Goal: Task Accomplishment & Management: Use online tool/utility

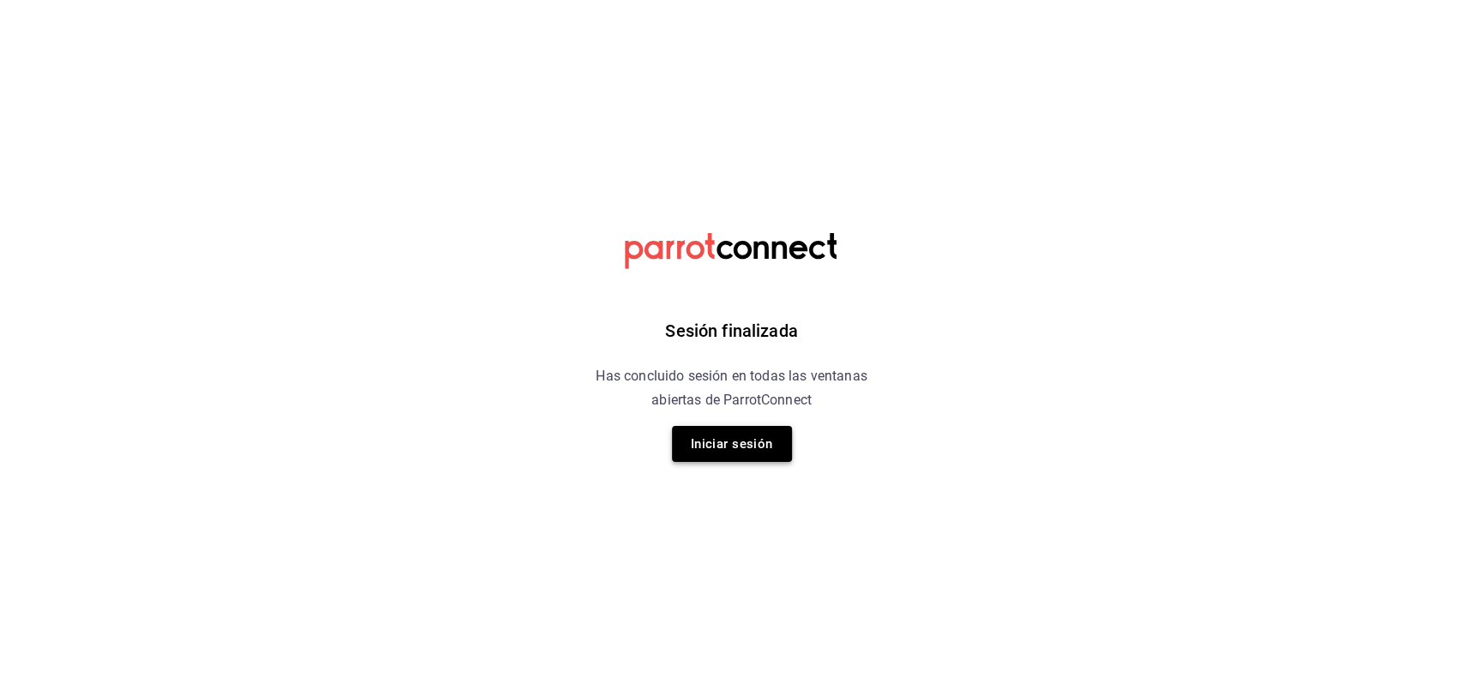
click at [757, 452] on button "Iniciar sesión" at bounding box center [732, 444] width 120 height 36
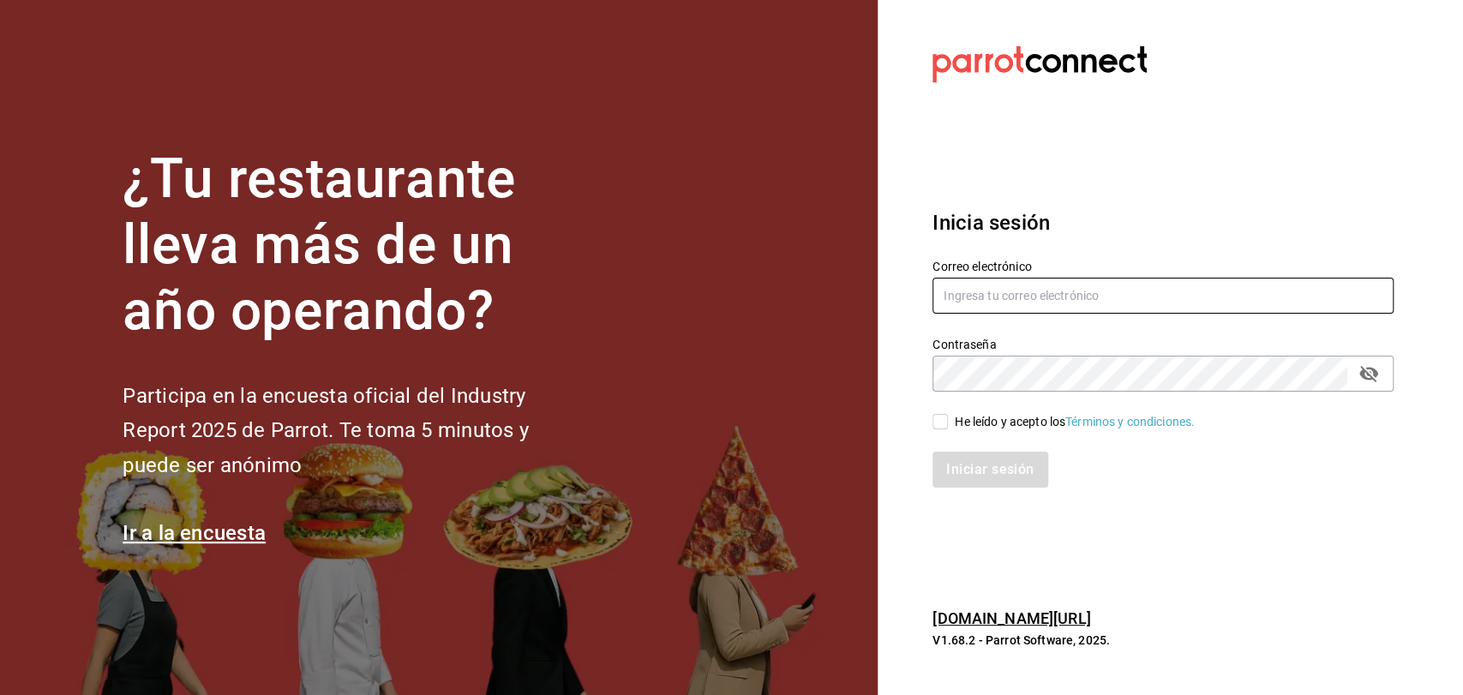
type input "admcuartoderosas@gmail.com"
click at [934, 427] on input "He leído y acepto los Términos y condiciones." at bounding box center [939, 421] width 15 height 15
checkbox input "true"
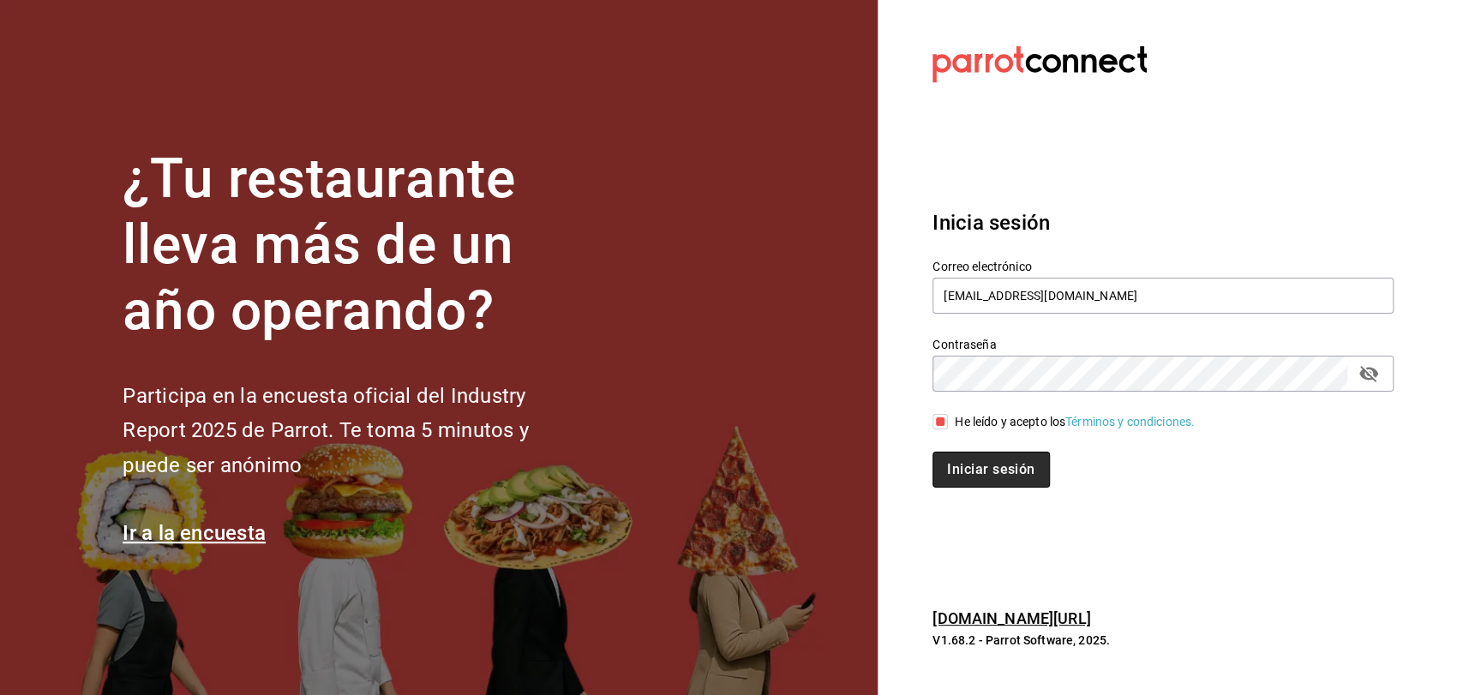
click at [973, 468] on button "Iniciar sesión" at bounding box center [990, 470] width 117 height 36
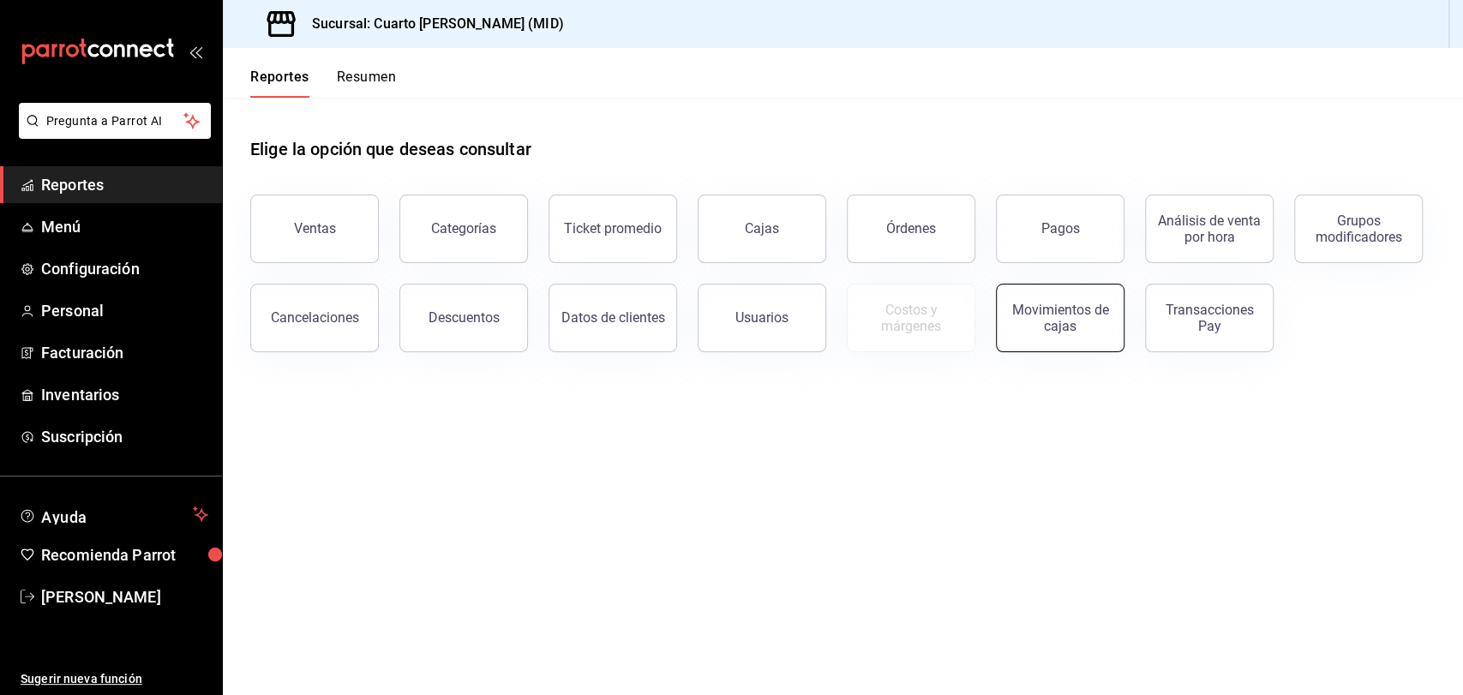
click at [1030, 317] on div "Movimientos de cajas" at bounding box center [1060, 318] width 106 height 33
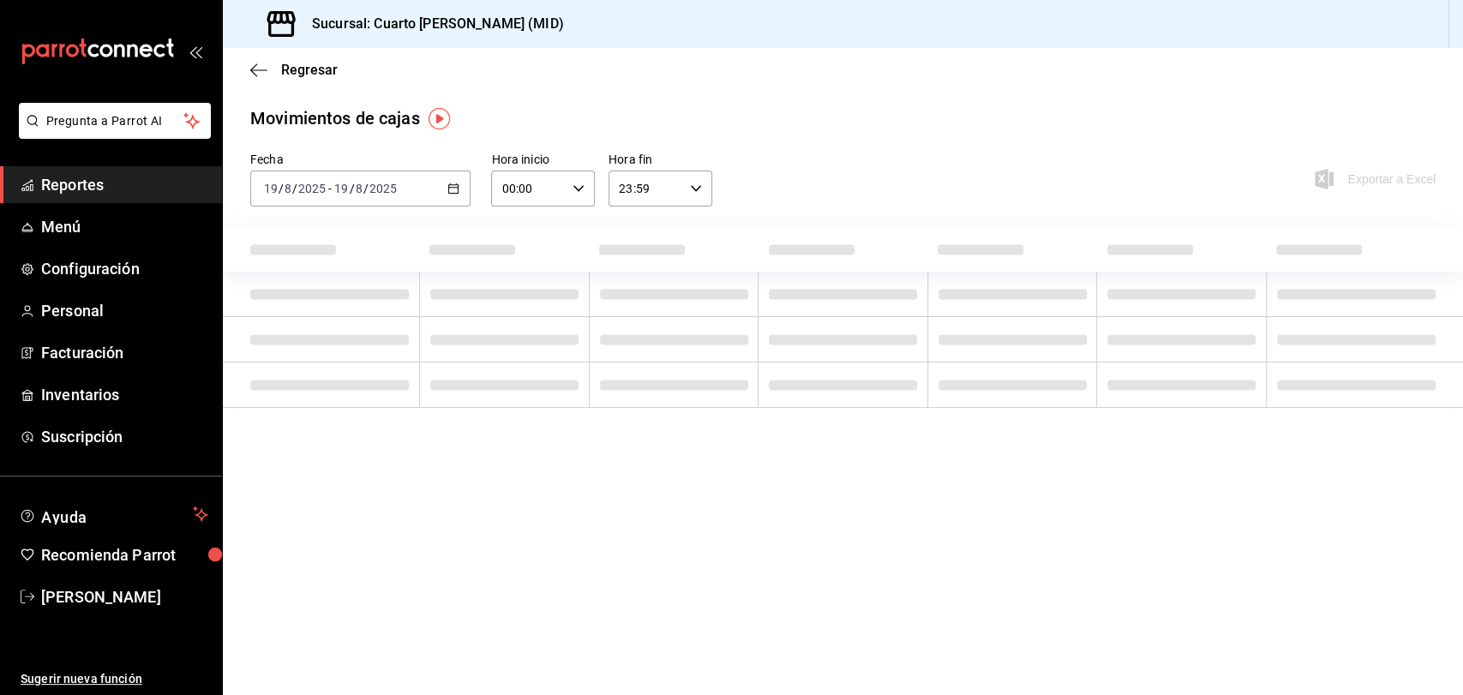
click at [380, 195] on input "2025" at bounding box center [382, 189] width 29 height 14
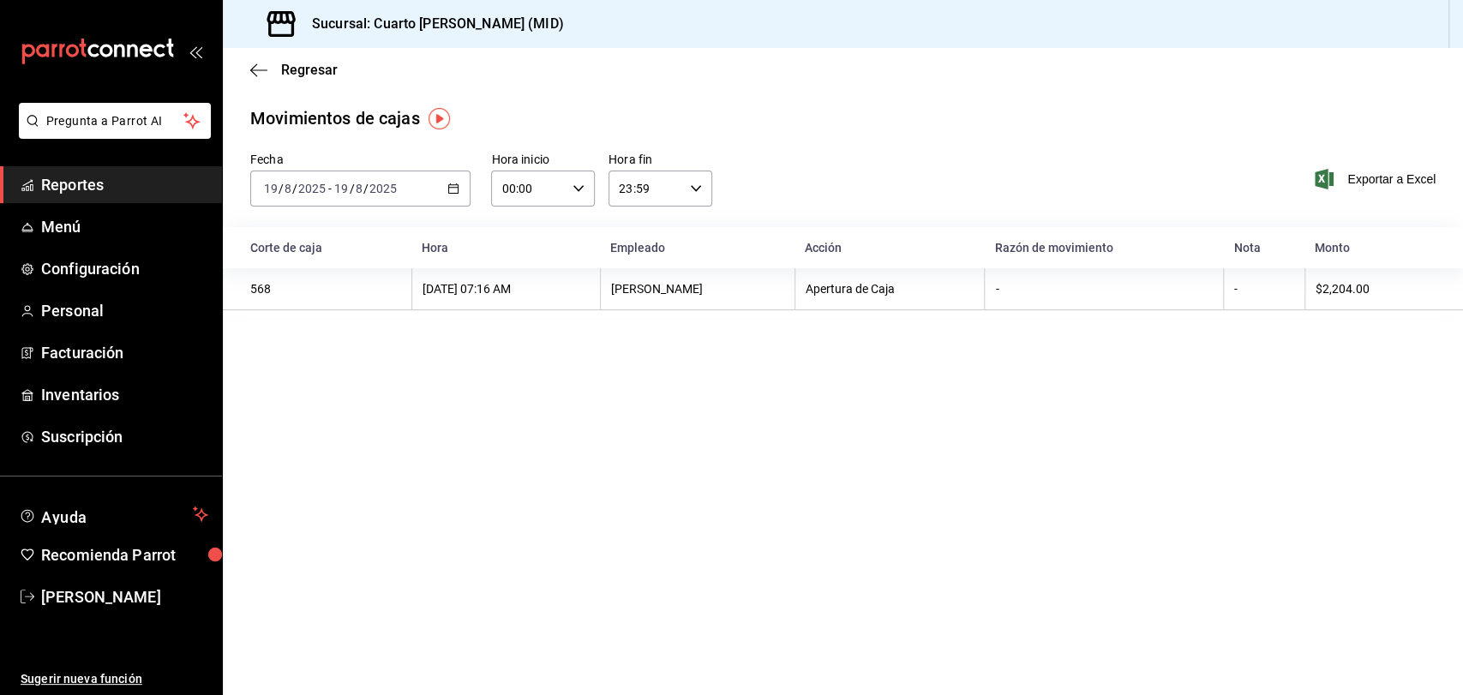
click at [452, 196] on div "2025-08-19 19 / 8 / 2025 - 2025-08-19 19 / 8 / 2025" at bounding box center [360, 189] width 220 height 36
click at [339, 279] on span "Ayer" at bounding box center [331, 279] width 133 height 18
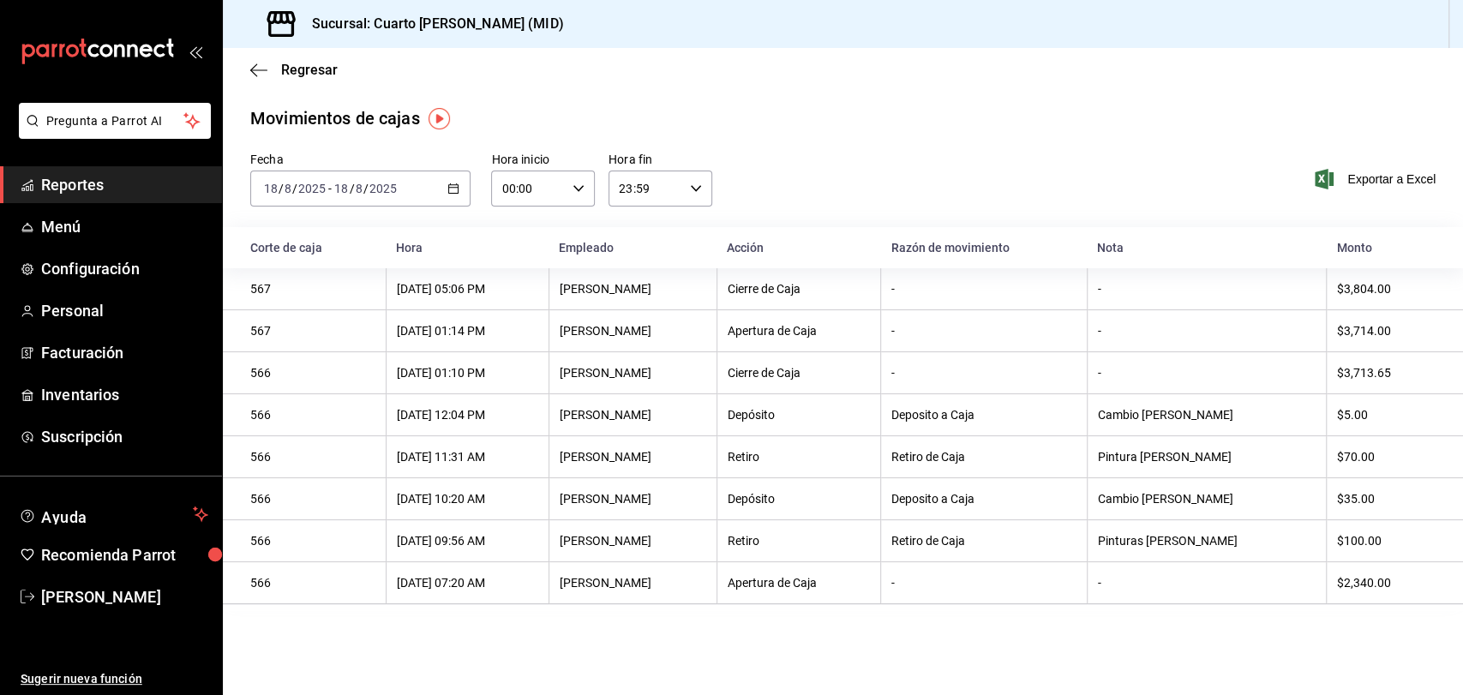
click at [454, 189] on icon "button" at bounding box center [453, 189] width 12 height 12
click at [377, 235] on span "Hoy" at bounding box center [331, 240] width 133 height 18
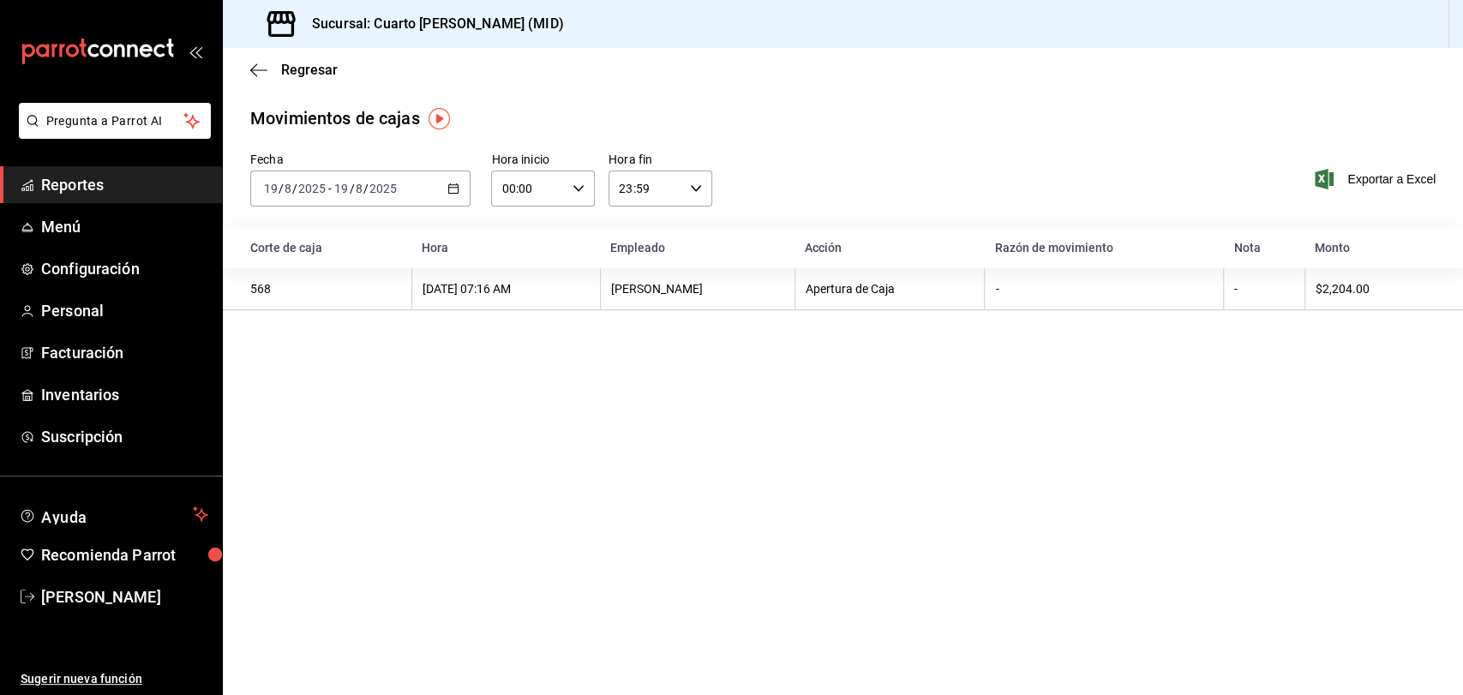
click at [450, 192] on icon "button" at bounding box center [453, 189] width 12 height 12
click at [106, 187] on span "Reportes" at bounding box center [124, 184] width 167 height 23
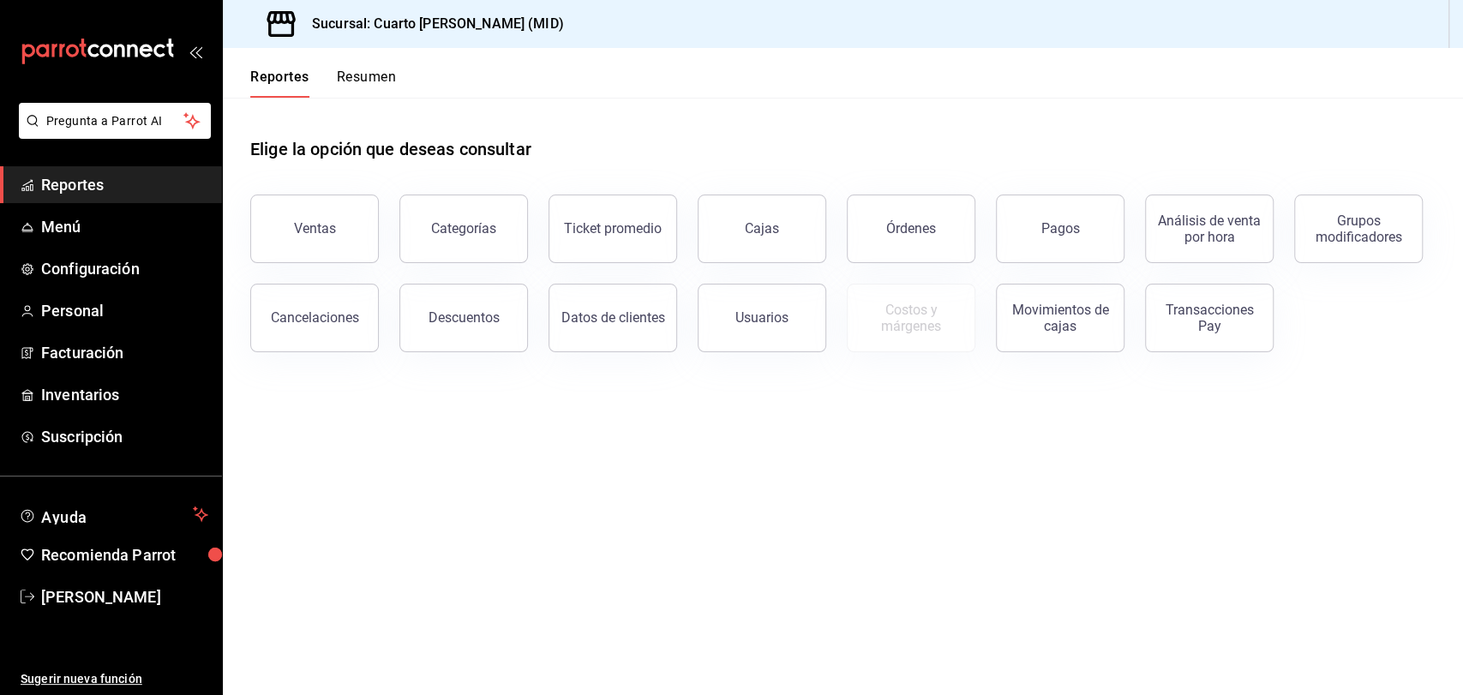
click at [1080, 242] on button "Pagos" at bounding box center [1060, 229] width 129 height 69
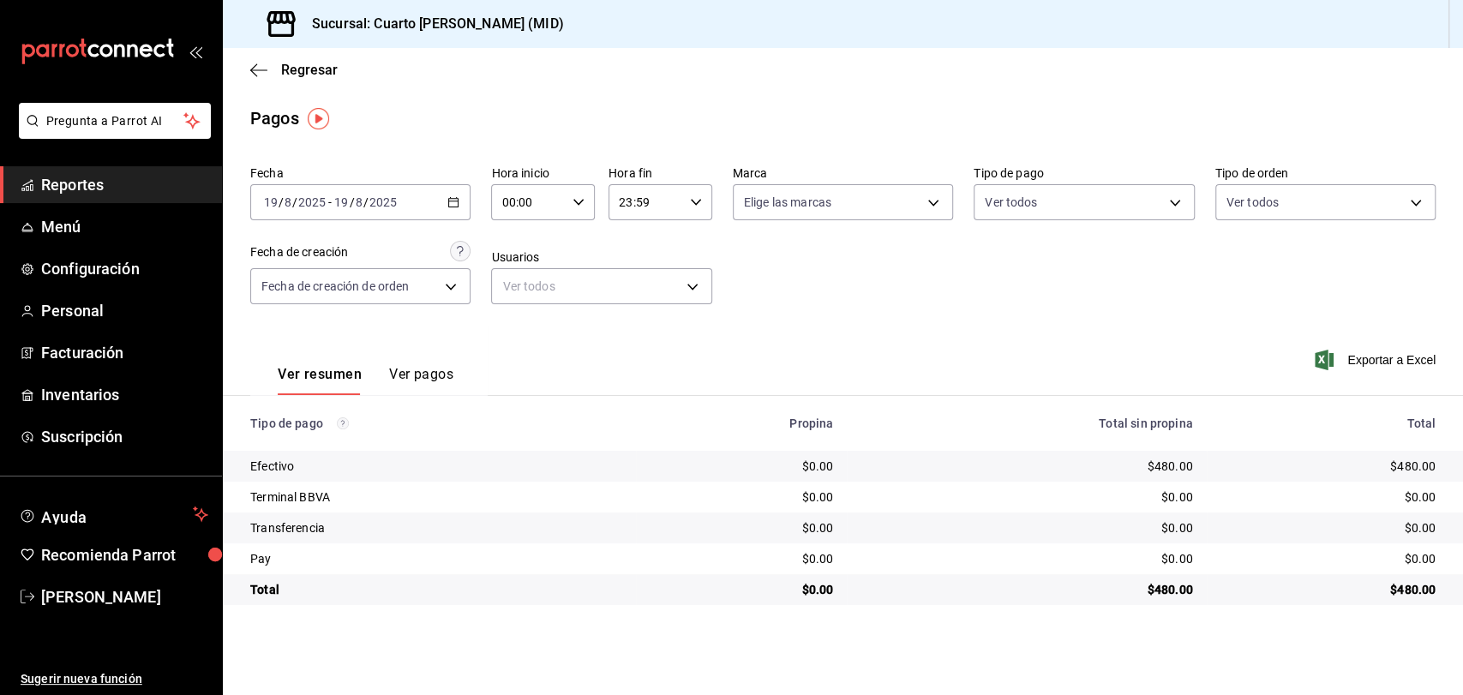
click at [428, 213] on div "2025-08-19 19 / 8 / 2025 - 2025-08-19 19 / 8 / 2025" at bounding box center [360, 202] width 220 height 36
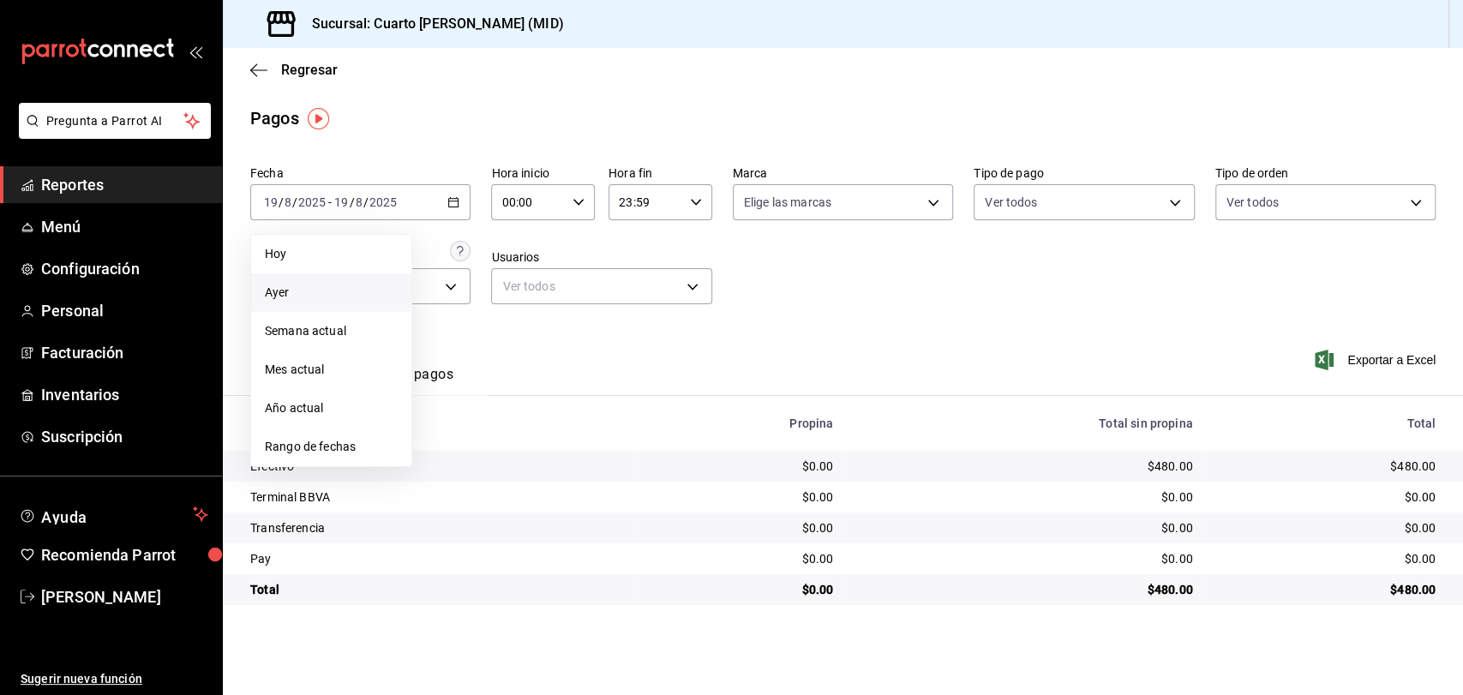
click at [313, 284] on span "Ayer" at bounding box center [331, 293] width 133 height 18
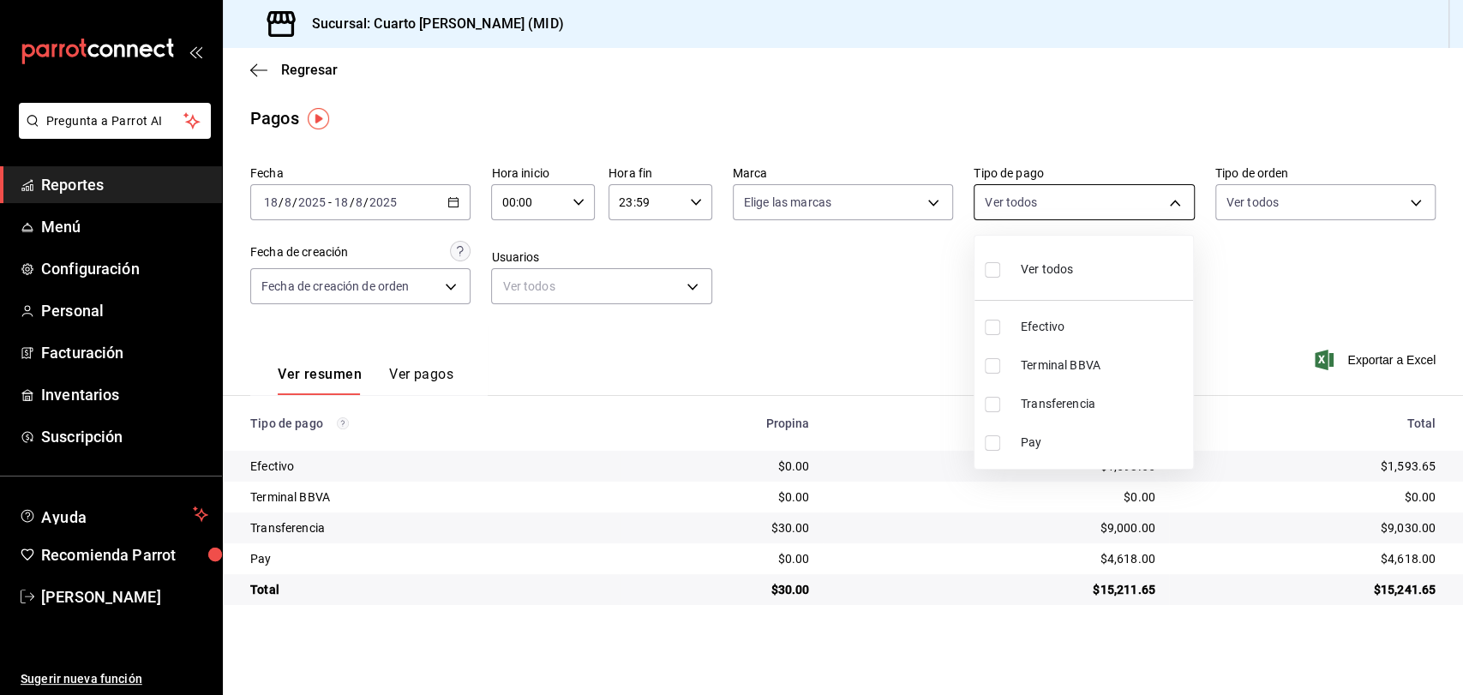
click at [1049, 220] on body "Pregunta a Parrot AI Reportes Menú Configuración Personal Facturación Inventari…" at bounding box center [731, 347] width 1463 height 695
click at [1058, 260] on span "Ver todos" at bounding box center [1047, 269] width 52 height 18
type input "087219cd-0e7e-4a58-a399-b3185a1a2963,61a8738b-0bbb-4072-bd97-4c23dc53eaea,9dabe…"
checkbox input "true"
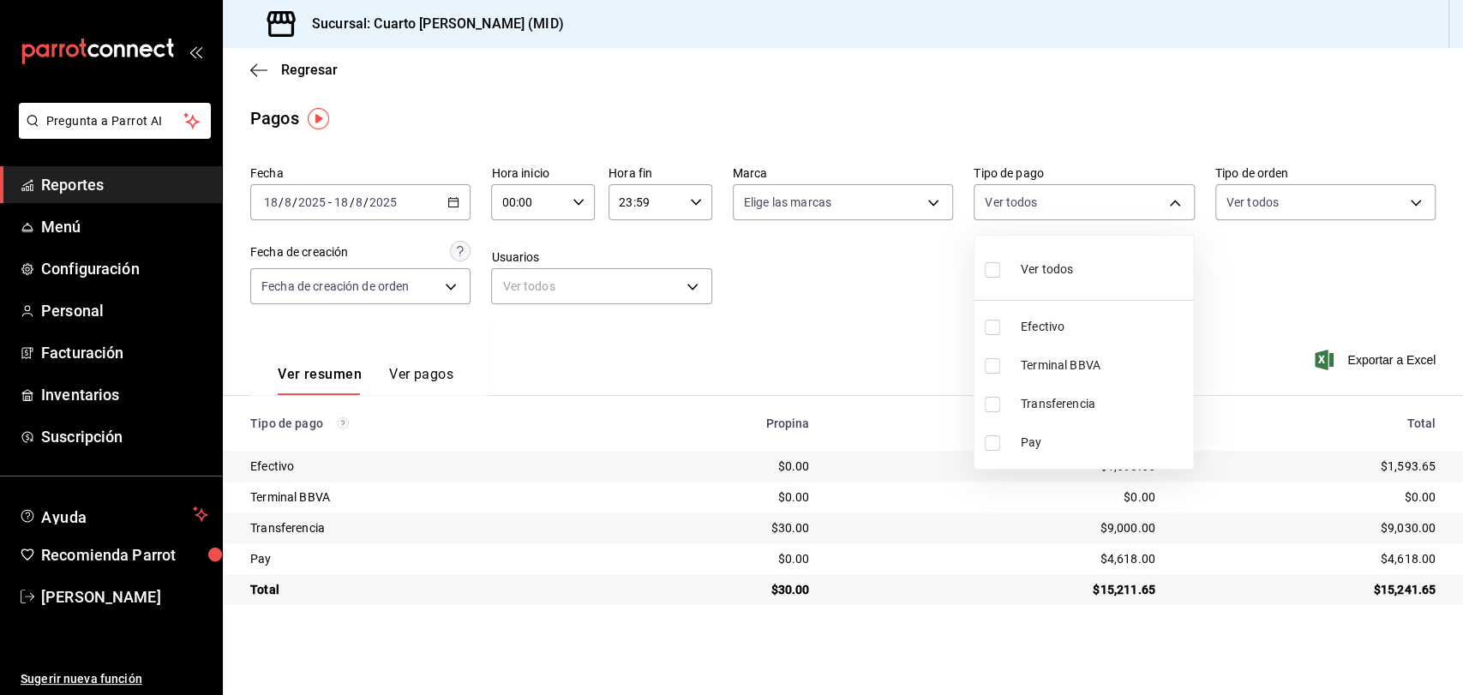
checkbox input "true"
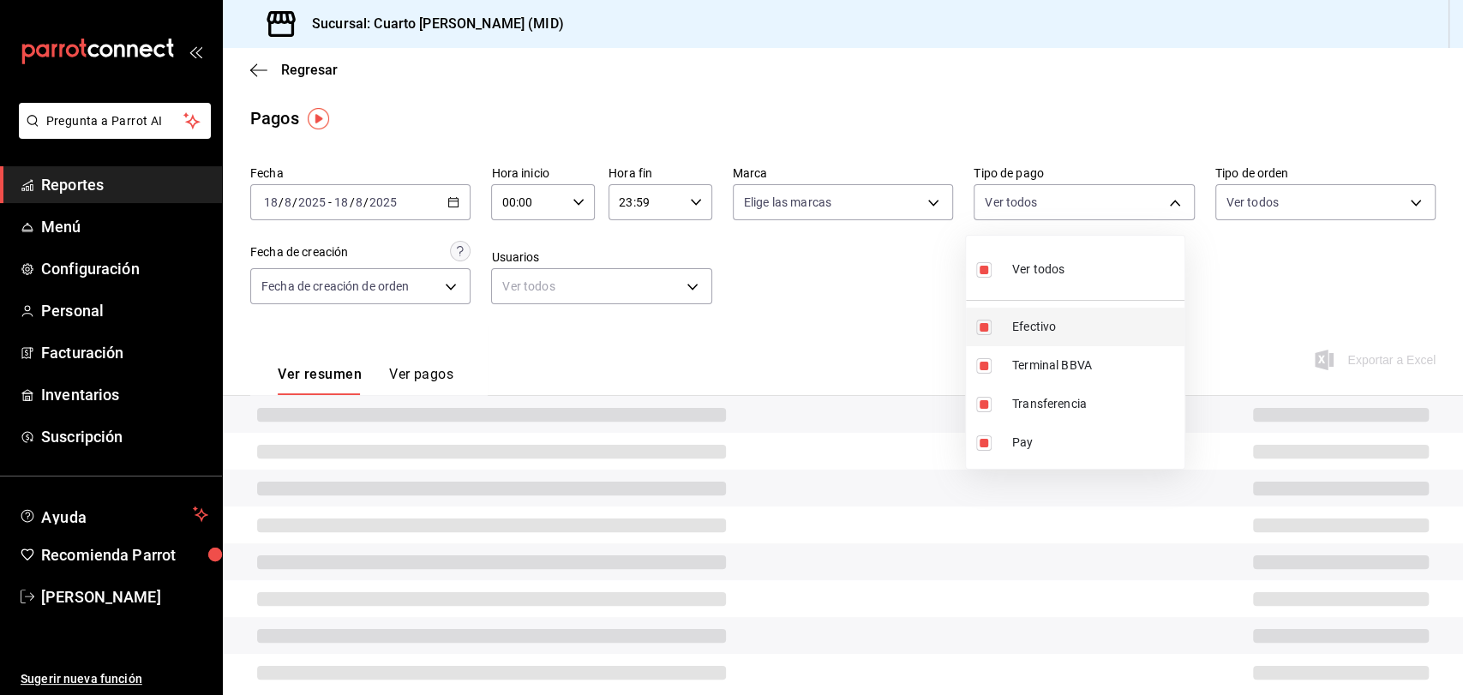
click at [1042, 316] on li "Efectivo" at bounding box center [1075, 327] width 219 height 39
type input "61a8738b-0bbb-4072-bd97-4c23dc53eaea,9dabe64b-508b-44c9-b7bc-1ee14ac177ef,1ecb7…"
checkbox input "false"
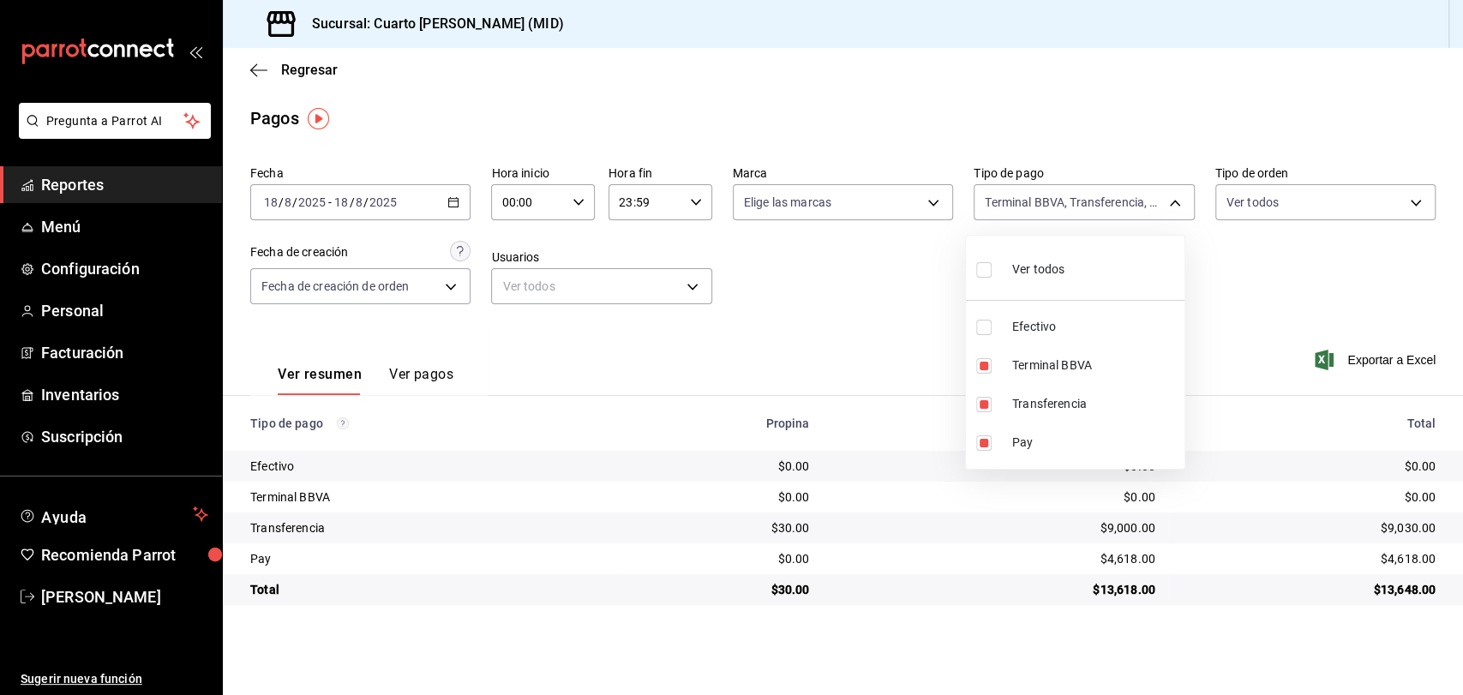
click at [908, 317] on div at bounding box center [731, 347] width 1463 height 695
